Goal: Transaction & Acquisition: Purchase product/service

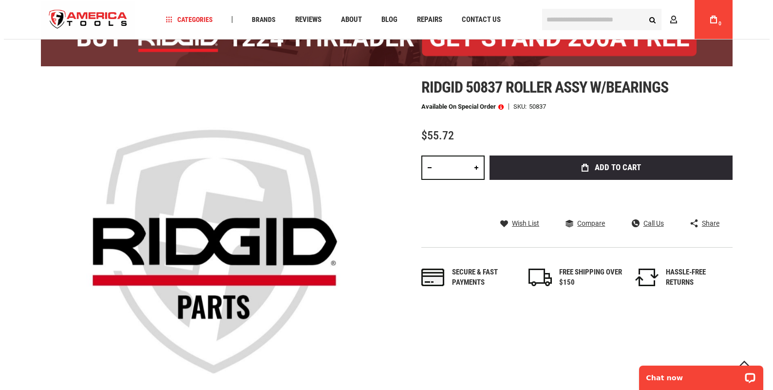
scroll to position [49, 0]
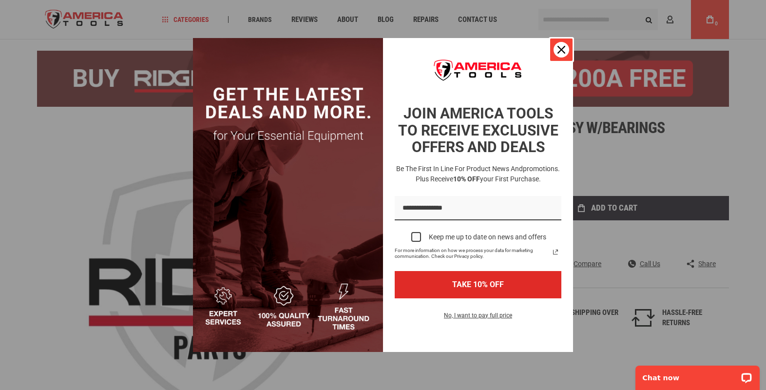
click at [560, 50] on icon "close icon" at bounding box center [562, 50] width 8 height 8
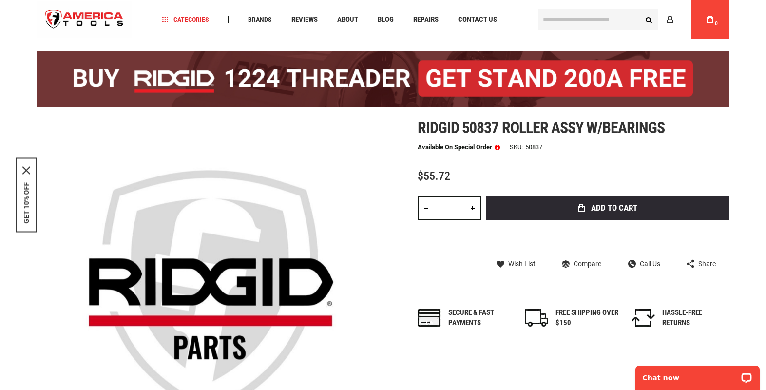
click at [527, 208] on button "Add to Cart" at bounding box center [607, 208] width 243 height 24
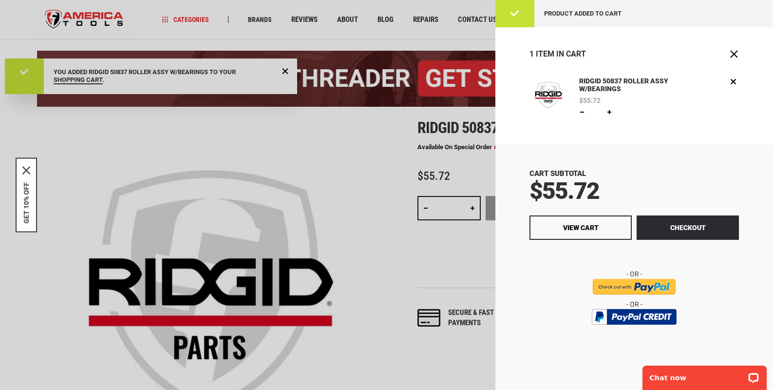
scroll to position [0, 0]
click at [615, 286] on input "image" at bounding box center [634, 287] width 83 height 16
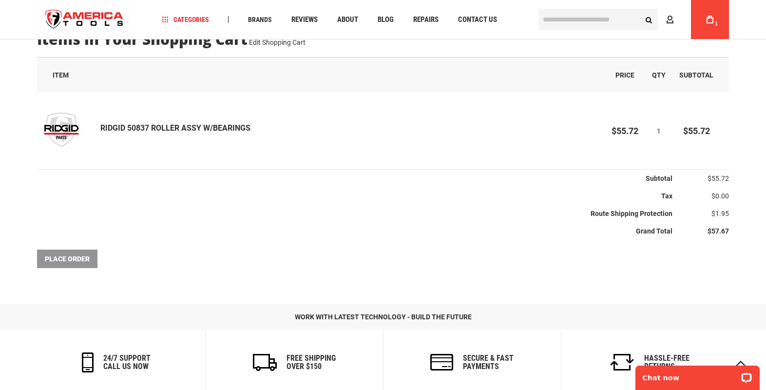
scroll to position [229, 0]
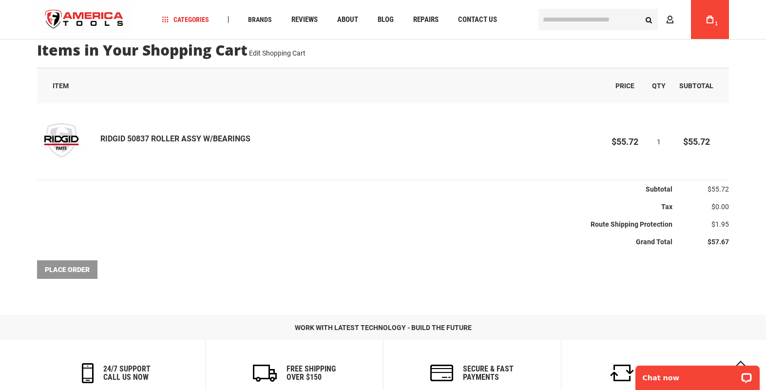
click at [88, 270] on div "Place Order" at bounding box center [383, 269] width 692 height 19
click at [61, 269] on div "Place Order" at bounding box center [383, 269] width 692 height 19
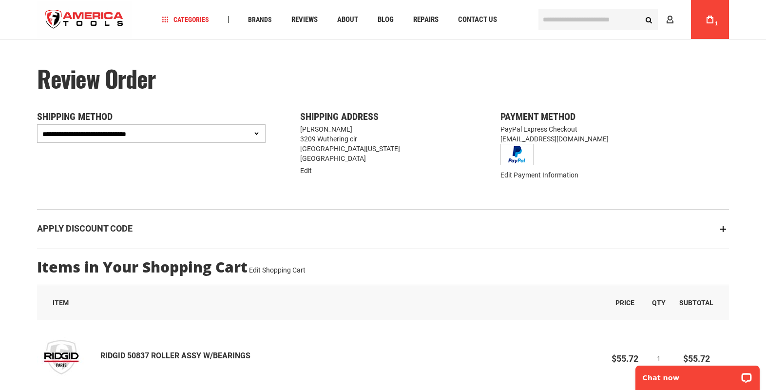
scroll to position [0, 0]
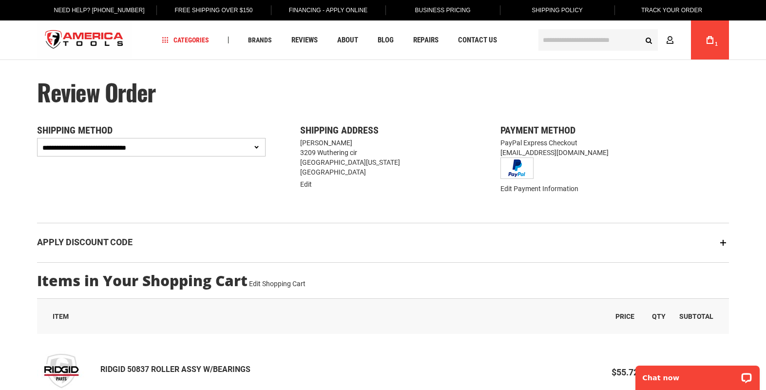
click at [229, 144] on select "**********" at bounding box center [151, 147] width 229 height 19
select select "**********"
click at [37, 138] on select "**********" at bounding box center [151, 147] width 229 height 19
click at [711, 58] on link "My Cart 1" at bounding box center [710, 39] width 19 height 39
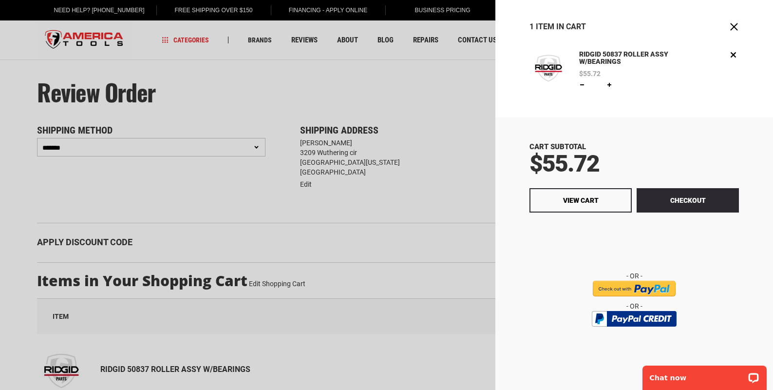
click at [611, 83] on link at bounding box center [610, 85] width 8 height 8
type input "*"
click at [622, 85] on span "Update" at bounding box center [630, 85] width 22 height 7
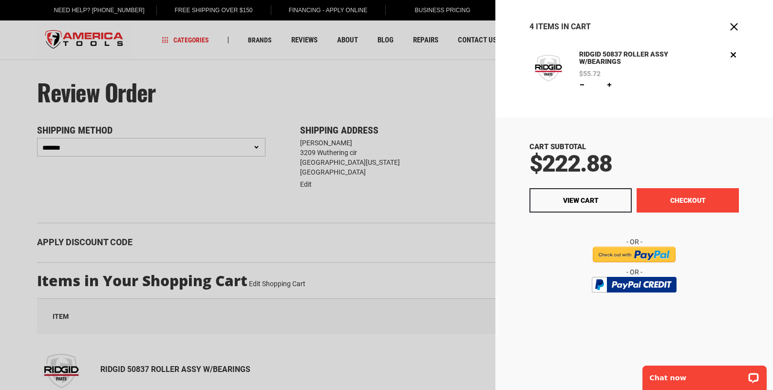
click at [682, 199] on button "Checkout" at bounding box center [688, 200] width 102 height 24
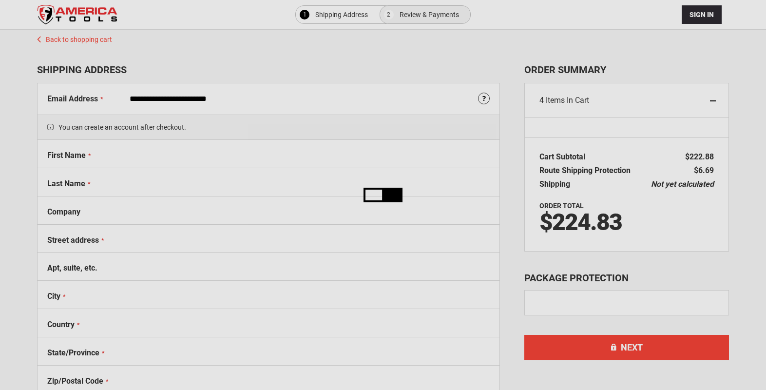
select select "**"
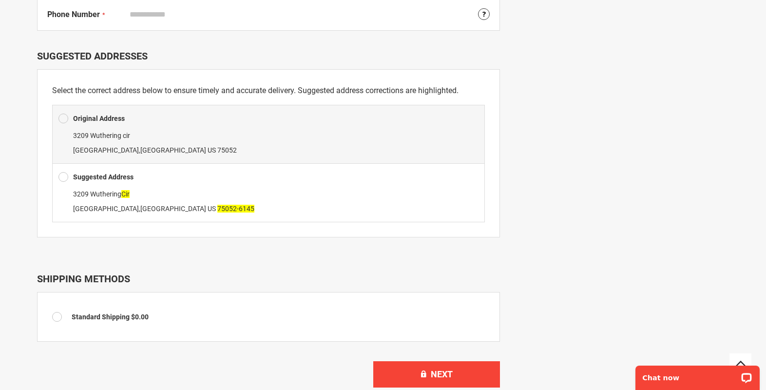
scroll to position [439, 0]
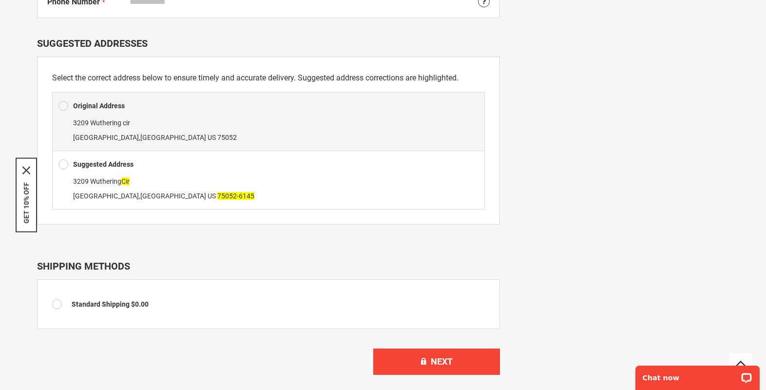
click at [73, 164] on b "Suggested Address" at bounding box center [103, 164] width 60 height 8
type input "**********"
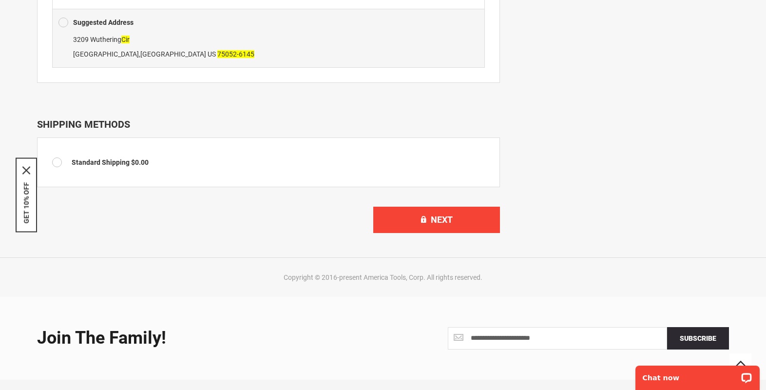
scroll to position [634, 0]
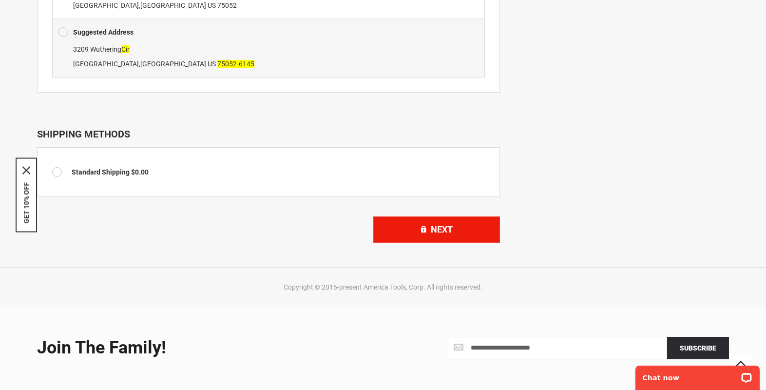
click at [450, 231] on span "Next" at bounding box center [442, 229] width 22 height 10
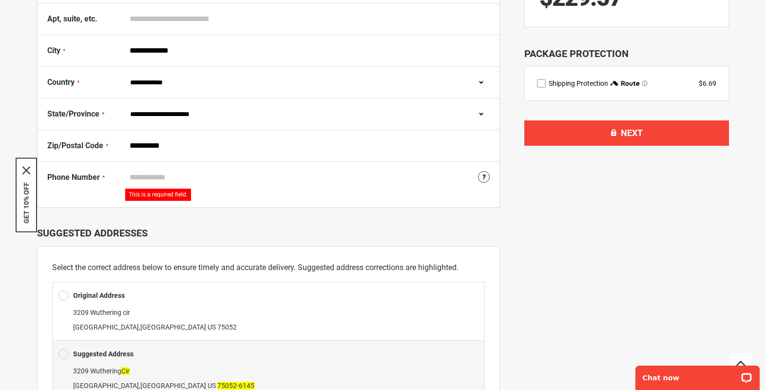
scroll to position [246, 0]
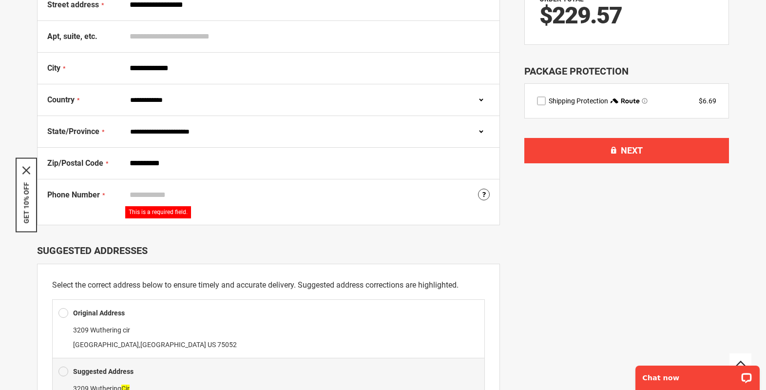
click at [188, 182] on div "Phone Number Tooltip For delivery questions. This is a required field." at bounding box center [269, 201] width 462 height 45
click at [216, 184] on div "Phone Number Tooltip For delivery questions. This is a required field." at bounding box center [269, 201] width 462 height 45
click at [206, 192] on input "Phone Number" at bounding box center [307, 195] width 365 height 19
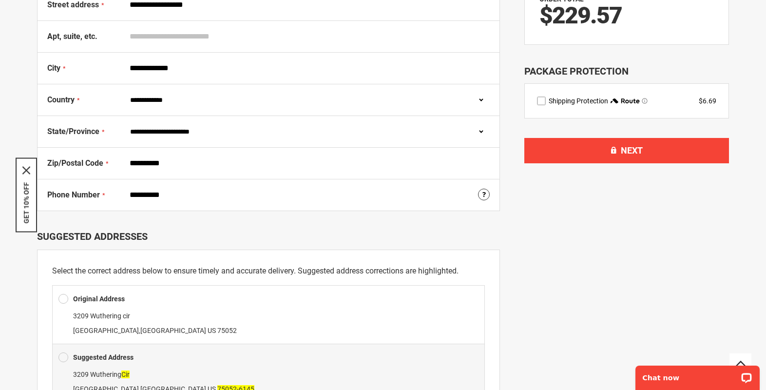
type input "**********"
click at [32, 193] on div "GET 10% OFF" at bounding box center [26, 195] width 21 height 75
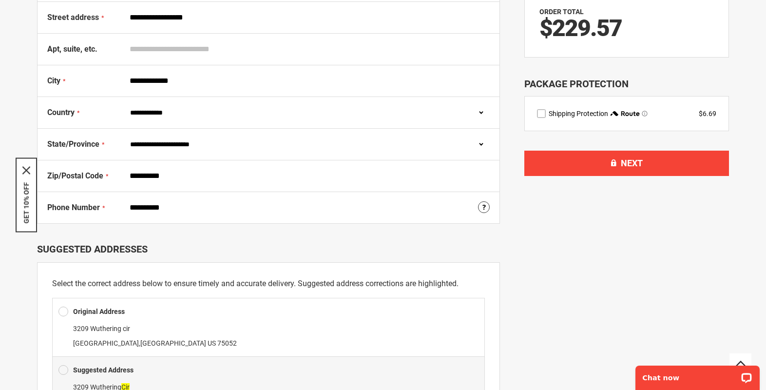
scroll to position [294, 0]
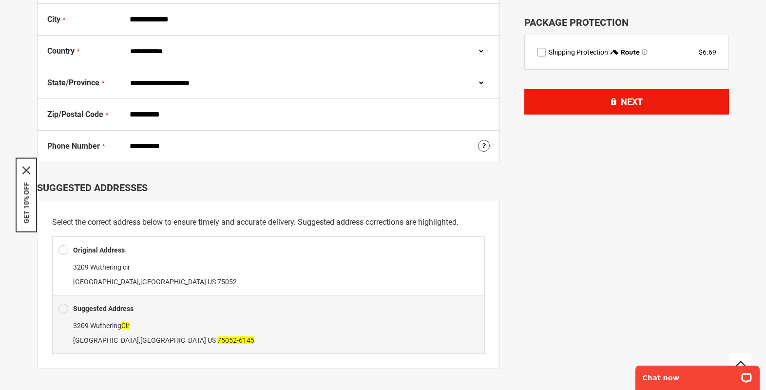
click at [633, 102] on span "Next" at bounding box center [632, 101] width 22 height 10
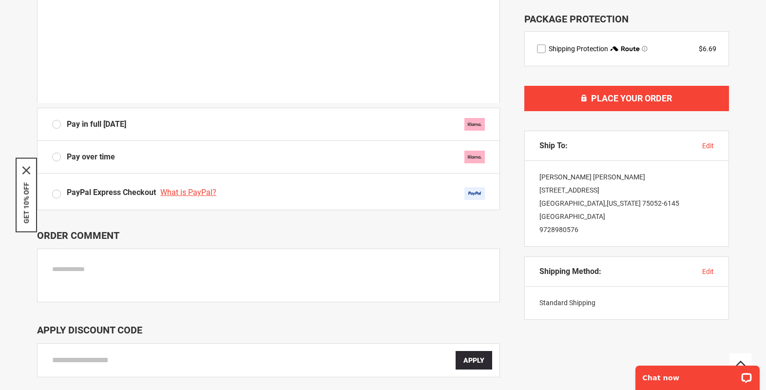
scroll to position [341, 0]
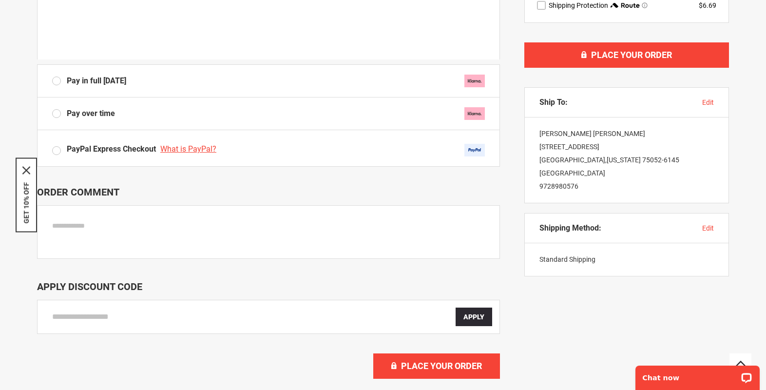
click at [72, 150] on span "PayPal Express Checkout" at bounding box center [111, 148] width 89 height 9
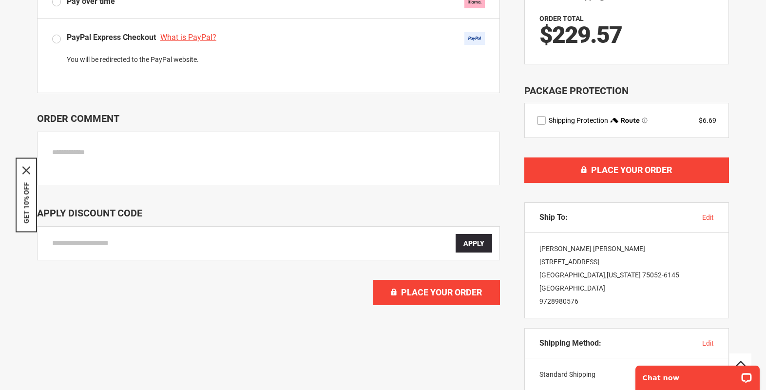
scroll to position [244, 0]
